Goal: Task Accomplishment & Management: Manage account settings

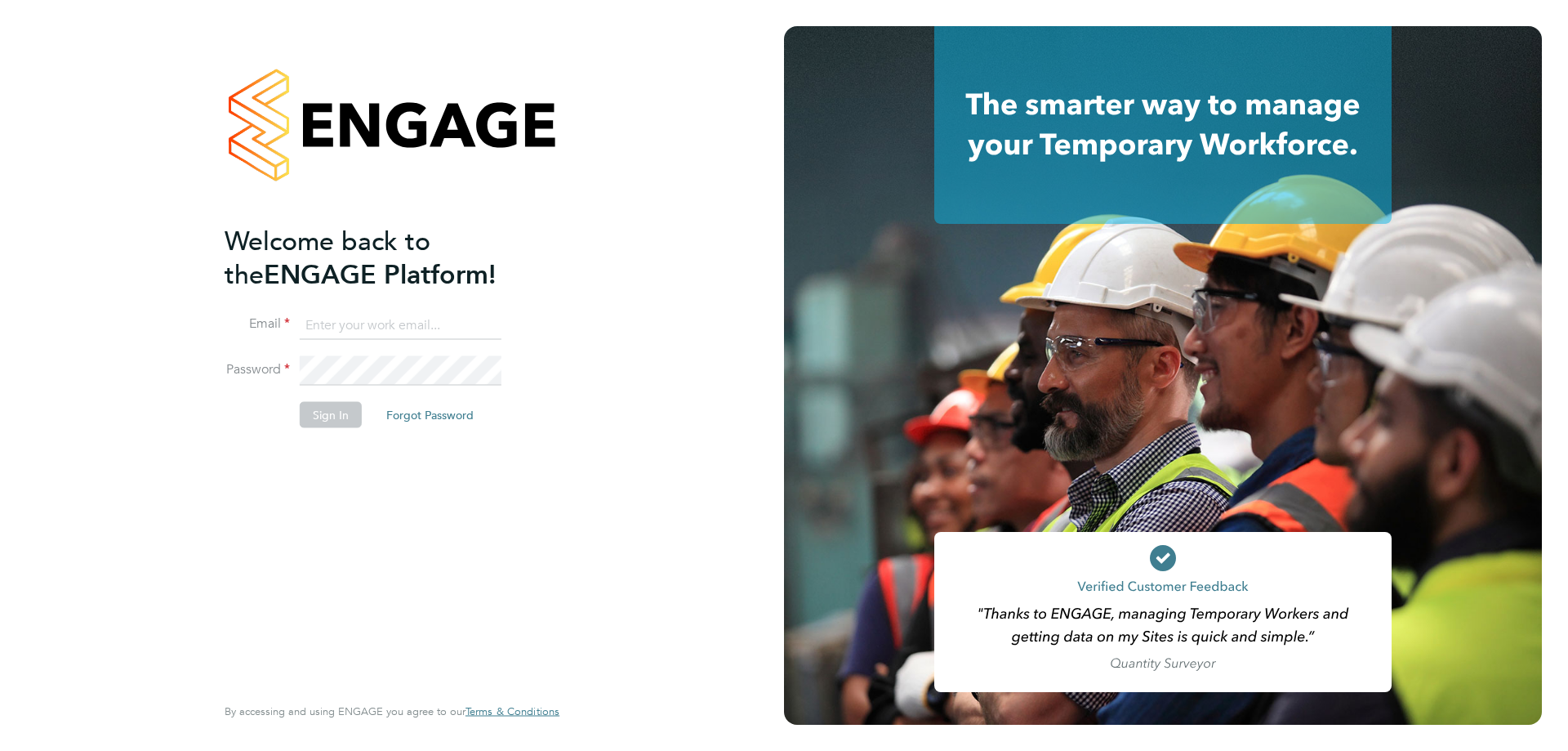
click at [355, 327] on input at bounding box center [400, 325] width 202 height 29
type input "[EMAIL_ADDRESS][DOMAIN_NAME]"
click at [335, 422] on button "Sign In" at bounding box center [330, 415] width 62 height 26
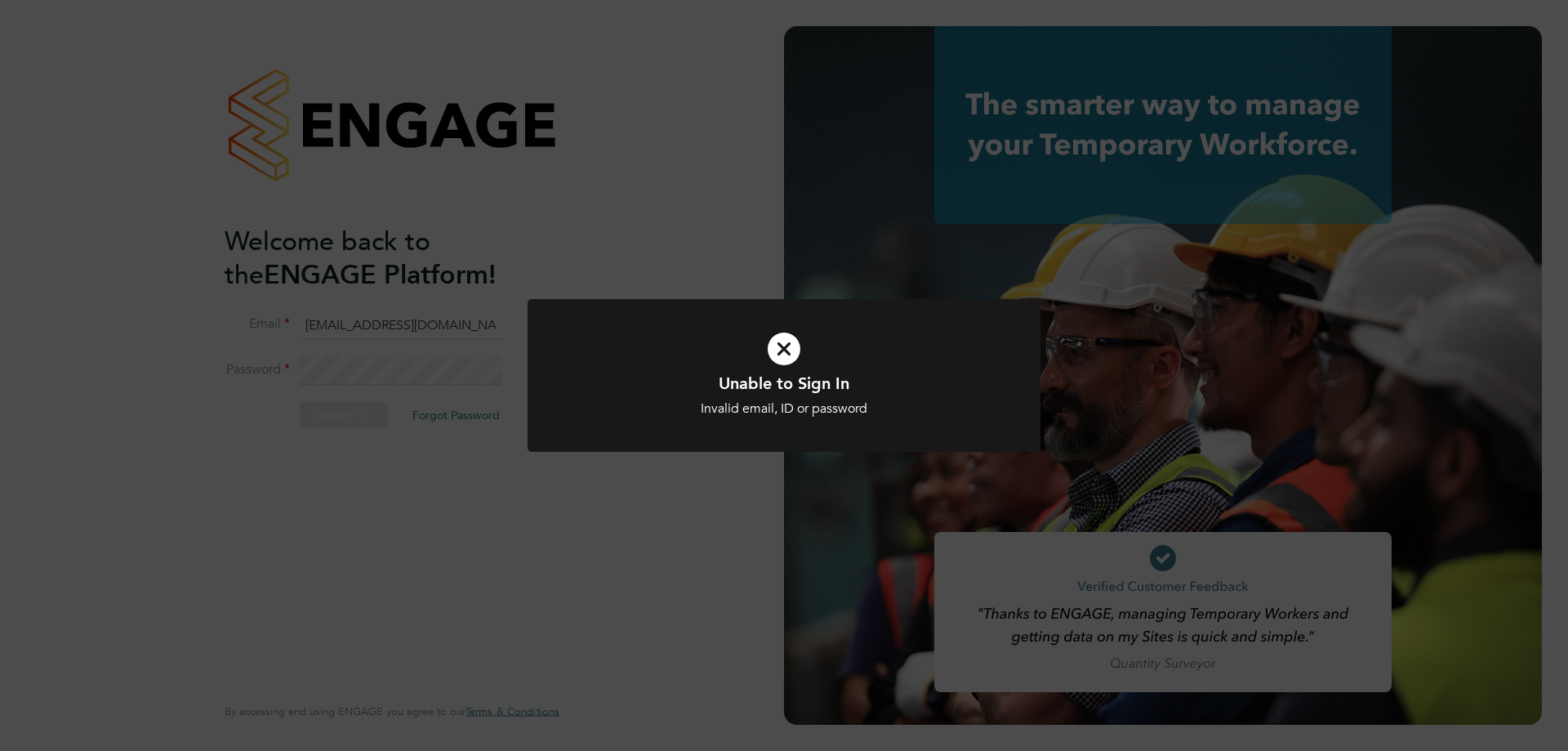
click at [789, 344] on icon at bounding box center [784, 348] width 425 height 63
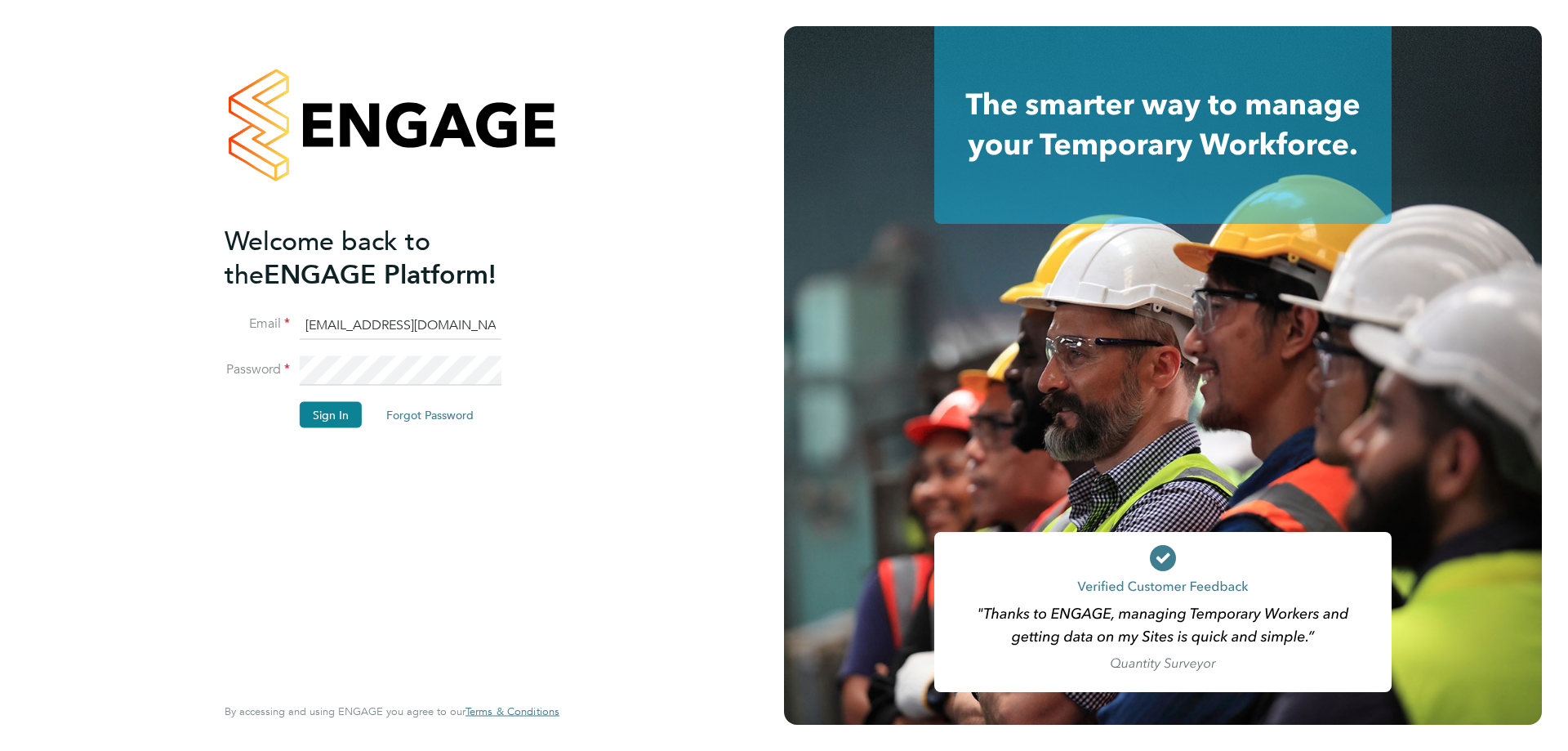
click at [286, 369] on li "Password" at bounding box center [384, 379] width 319 height 46
click at [442, 413] on button "Forgot Password" at bounding box center [431, 415] width 114 height 26
